Goal: Task Accomplishment & Management: Manage account settings

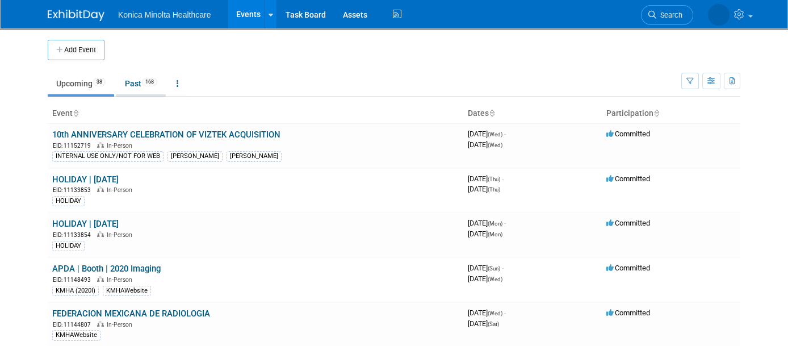
click at [131, 87] on link "Past 168" at bounding box center [140, 84] width 49 height 22
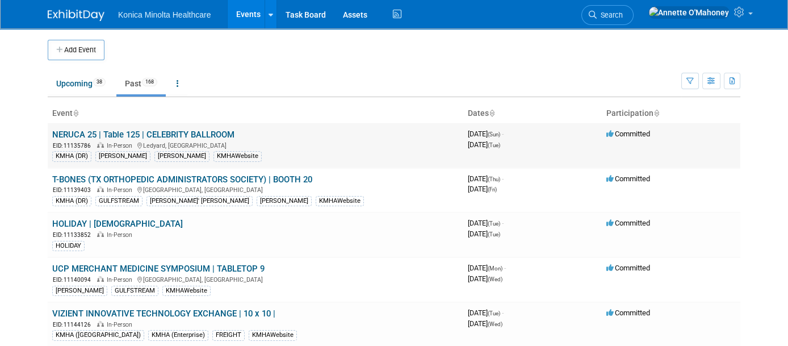
click at [165, 134] on link "NERUCA 25 | Table 125 | CELEBRITY BALLROOM" at bounding box center [143, 134] width 182 height 10
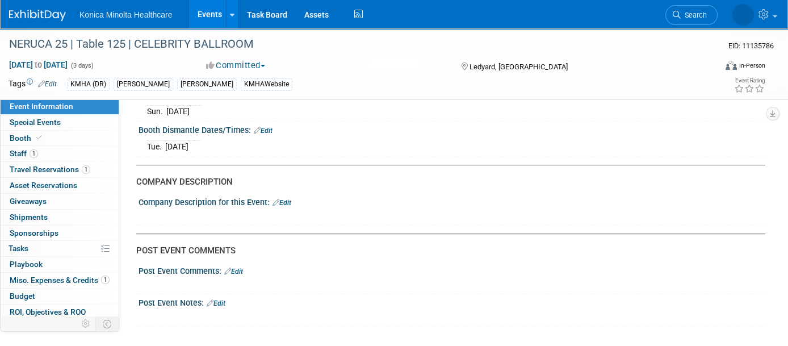
scroll to position [1490, 0]
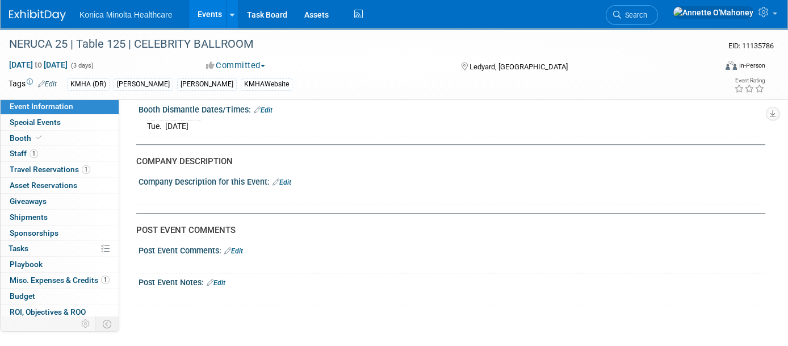
click at [242, 247] on link "Edit" at bounding box center [233, 251] width 19 height 8
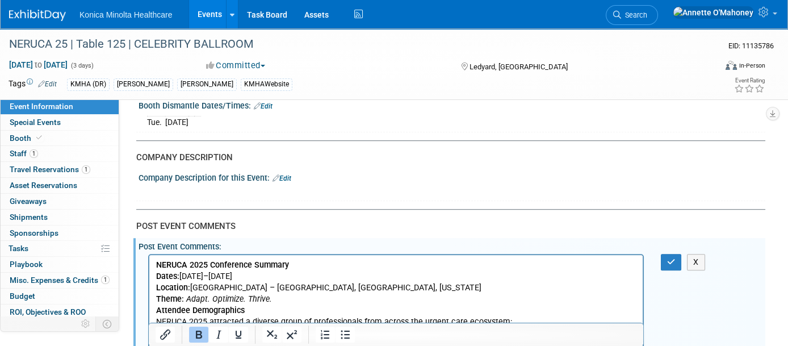
scroll to position [1469, 0]
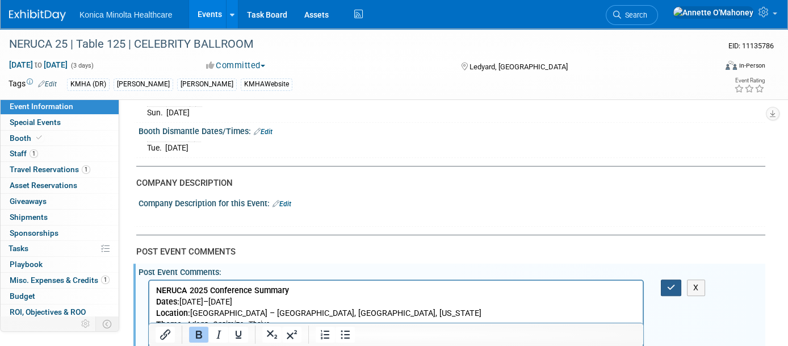
click at [676, 279] on button "button" at bounding box center [671, 287] width 21 height 16
